Goal: Task Accomplishment & Management: Use online tool/utility

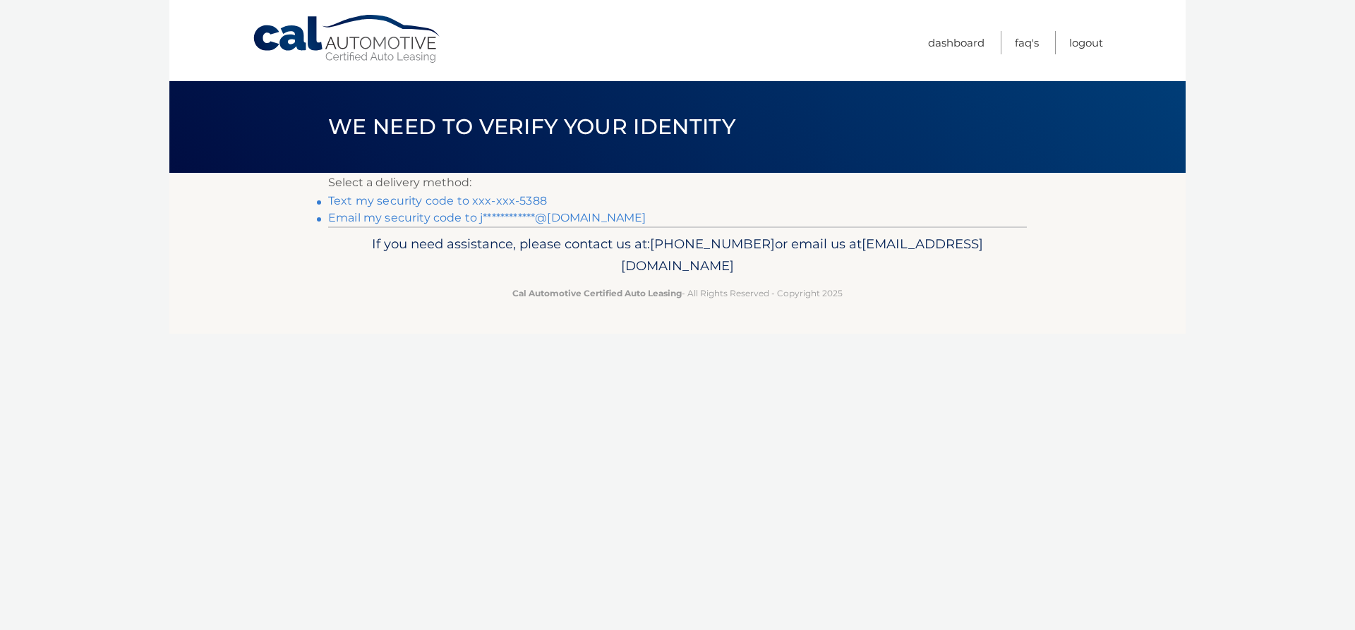
click at [366, 203] on link "Text my security code to xxx-xxx-5388" at bounding box center [437, 200] width 219 height 13
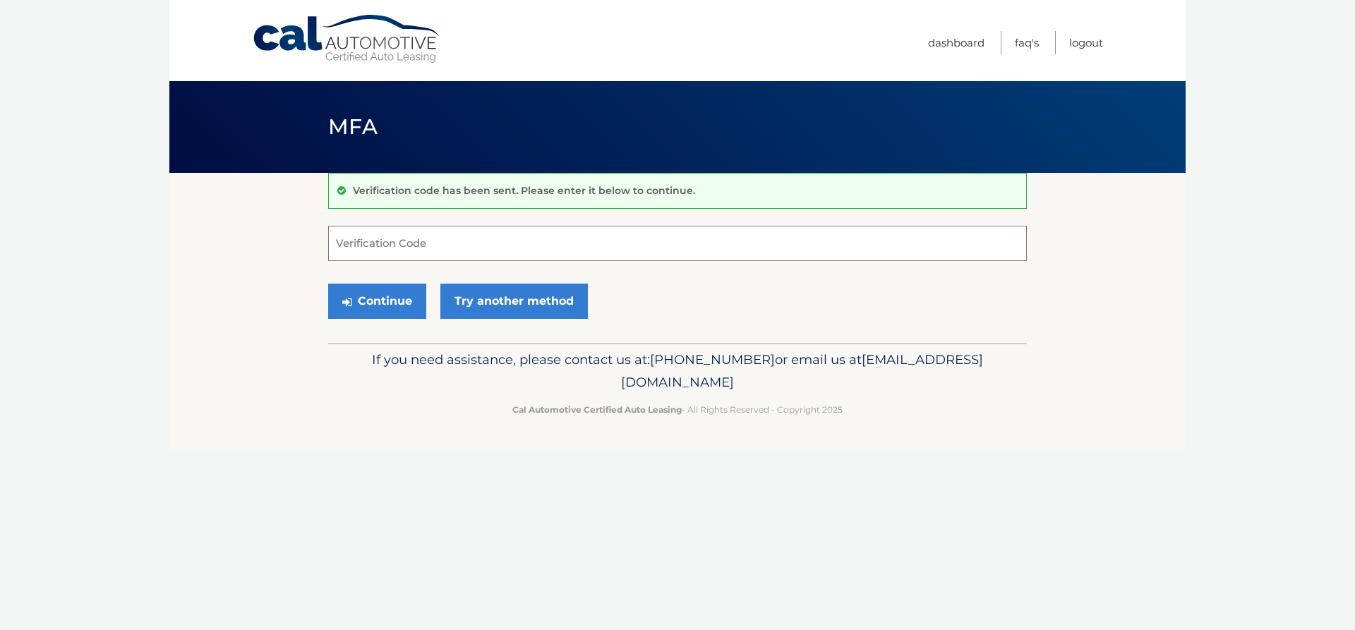
click at [368, 246] on input "Verification Code" at bounding box center [677, 243] width 699 height 35
click at [371, 245] on input "Verification Code" at bounding box center [677, 243] width 699 height 35
type input "521799"
click at [393, 305] on button "Continue" at bounding box center [377, 301] width 98 height 35
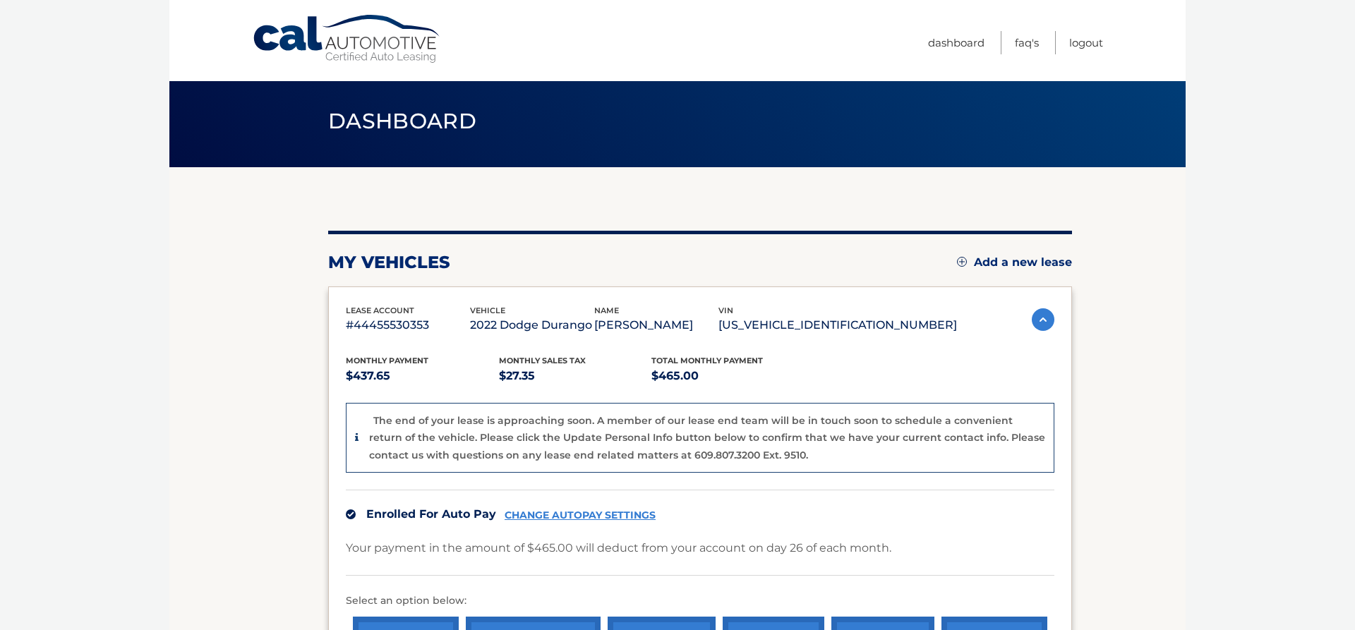
scroll to position [294, 0]
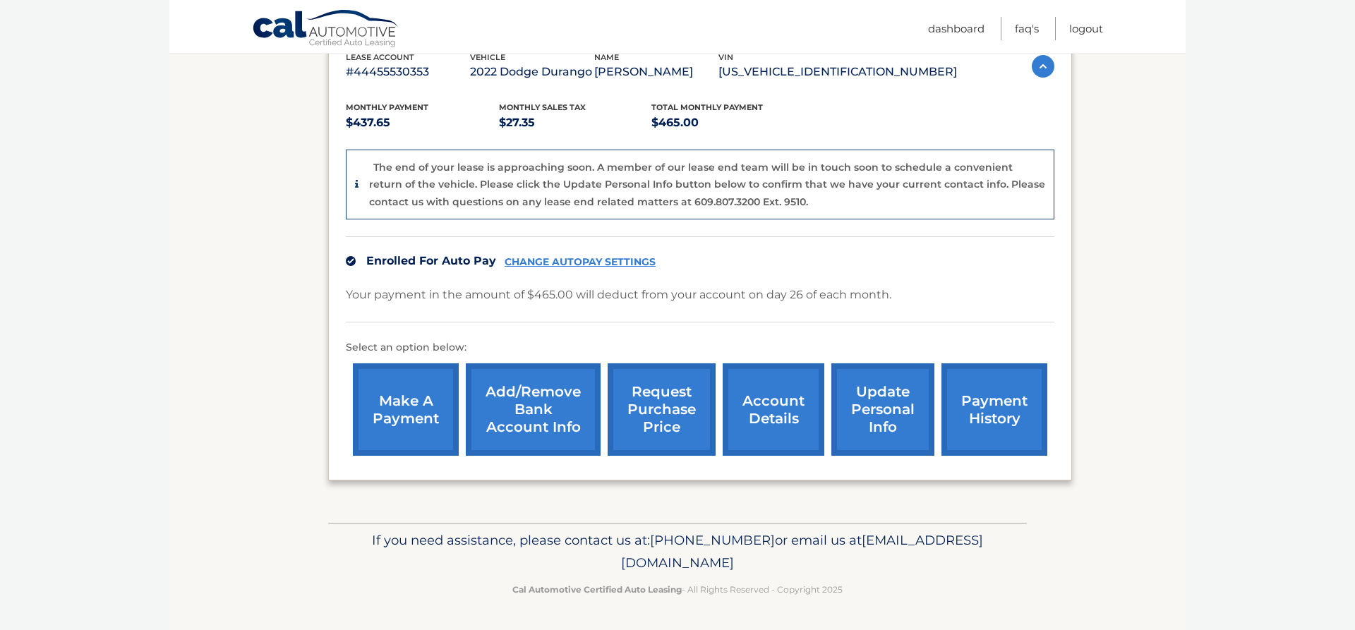
click at [635, 399] on link "request purchase price" at bounding box center [662, 410] width 108 height 92
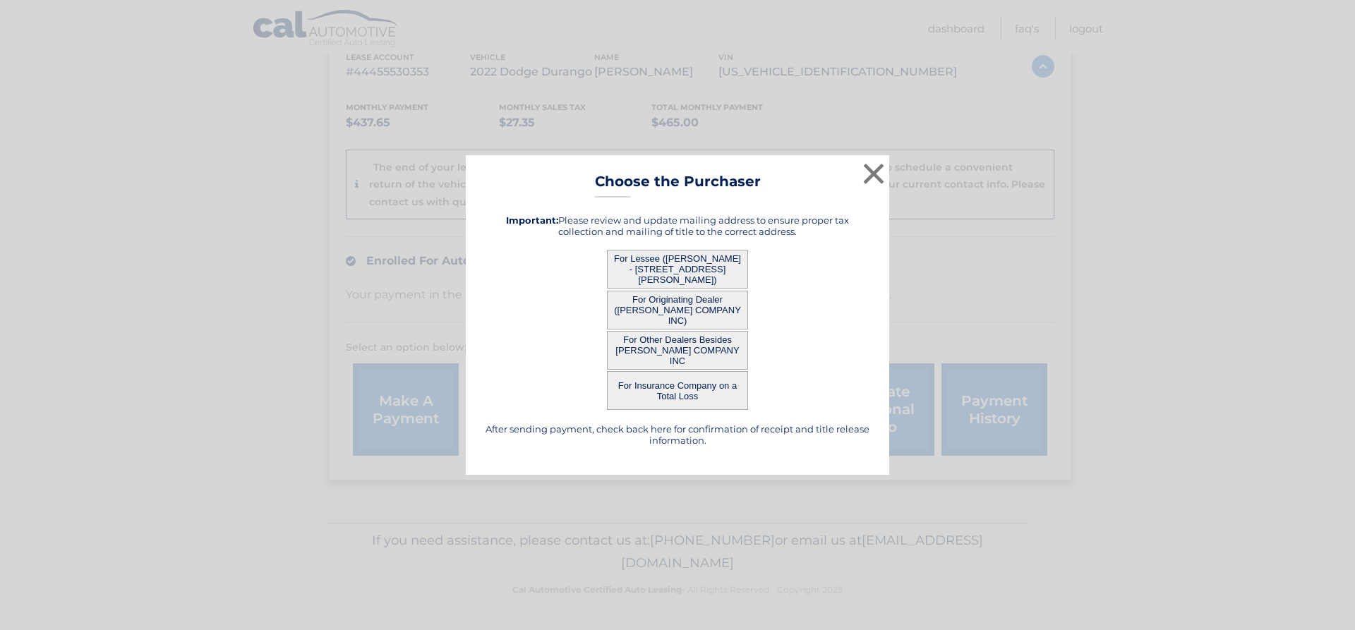
click at [669, 269] on button "For Lessee ([PERSON_NAME] - [STREET_ADDRESS][PERSON_NAME])" at bounding box center [677, 269] width 141 height 39
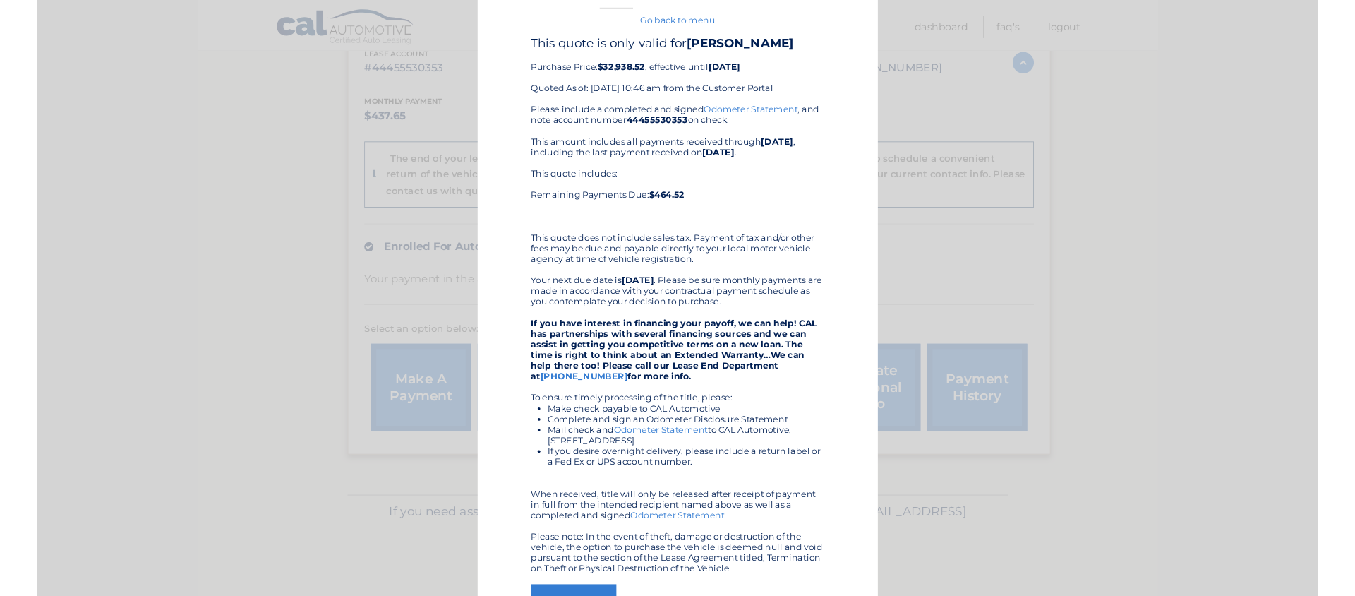
scroll to position [0, 0]
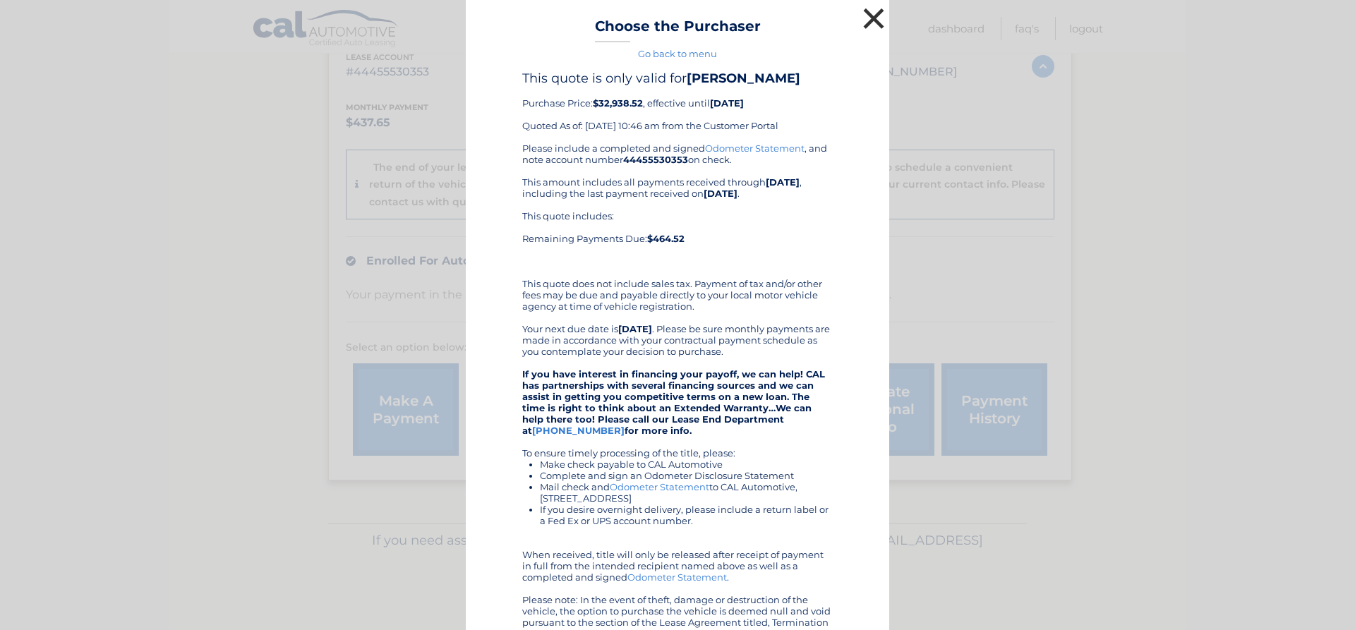
click at [866, 13] on button "×" at bounding box center [874, 18] width 28 height 28
